Goal: Task Accomplishment & Management: Use online tool/utility

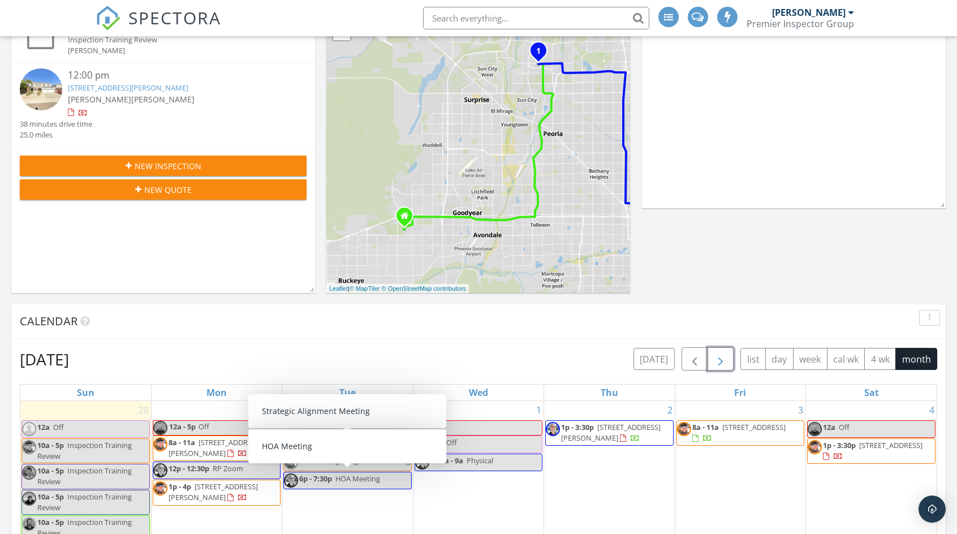
scroll to position [226, 0]
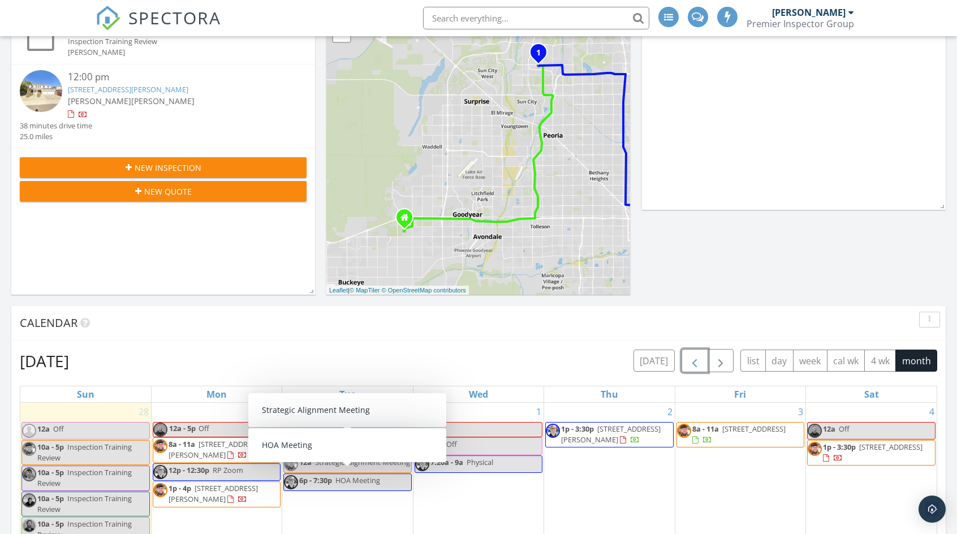
click at [697, 358] on span "button" at bounding box center [695, 361] width 14 height 14
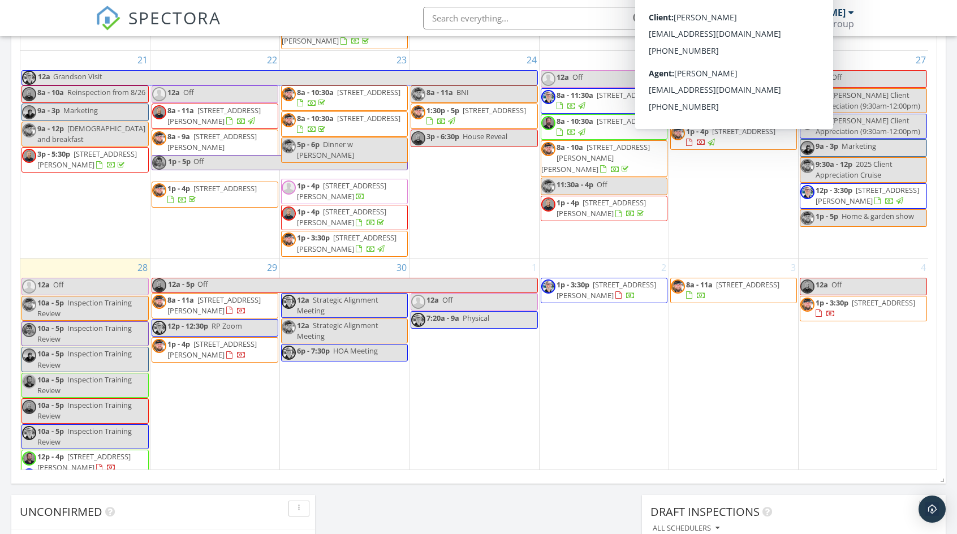
scroll to position [848, 0]
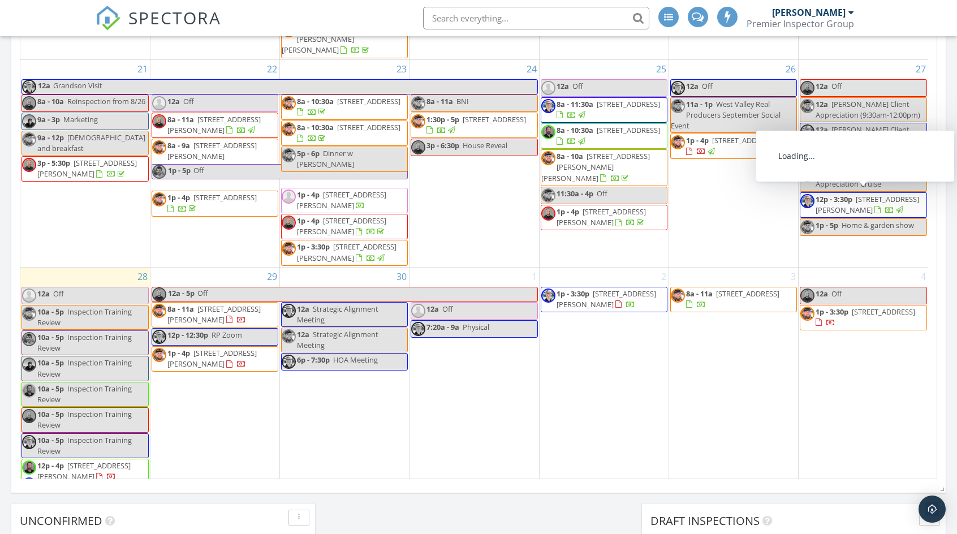
click at [852, 196] on span "1947 E Azalea Ct , Gilbert 85298" at bounding box center [866, 204] width 103 height 21
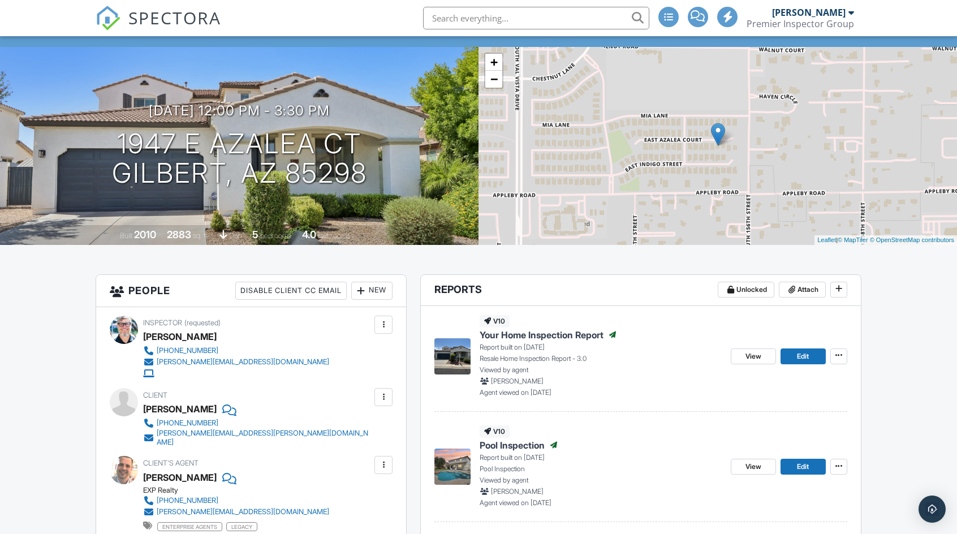
scroll to position [170, 0]
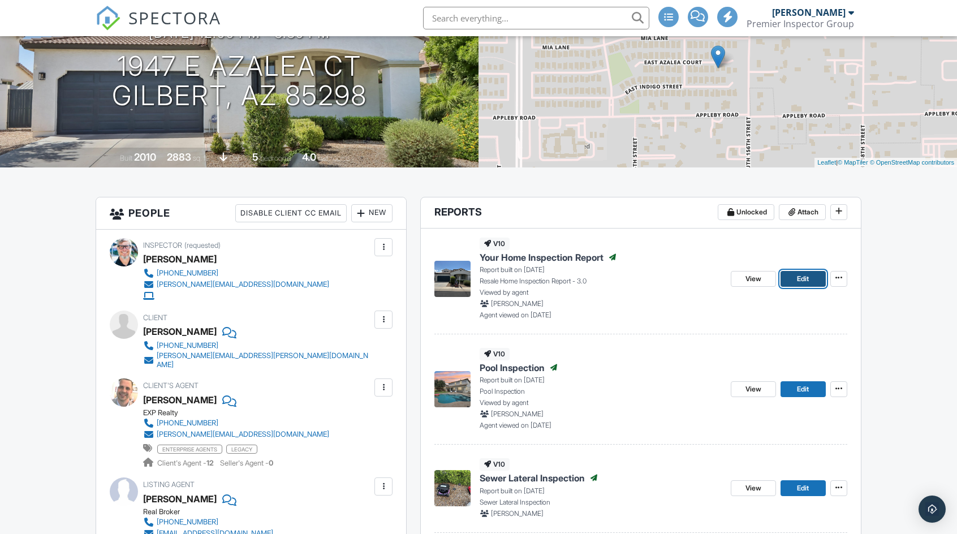
click at [798, 281] on span "Edit" at bounding box center [803, 278] width 12 height 11
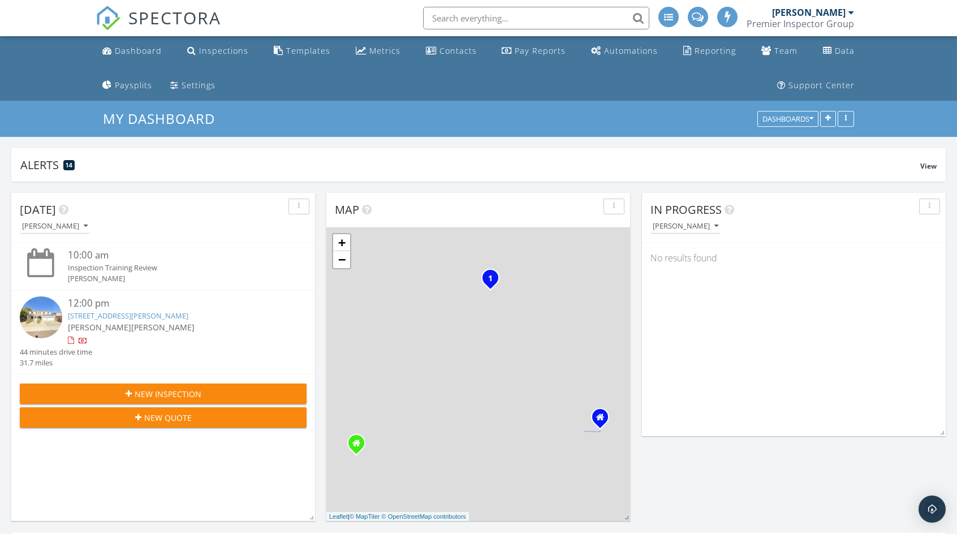
scroll to position [1414, 974]
